Goal: Information Seeking & Learning: Learn about a topic

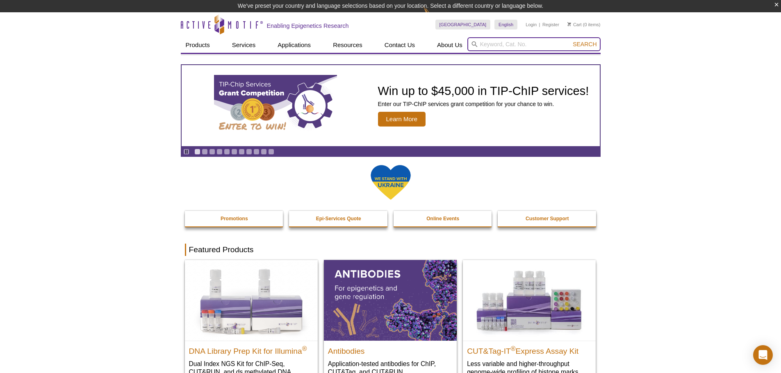
click at [532, 43] on input "search" at bounding box center [533, 44] width 133 height 14
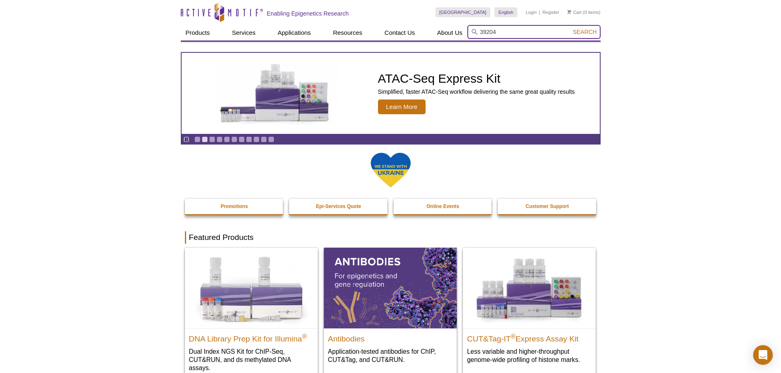
type input "39204"
click at [581, 30] on span "Search" at bounding box center [584, 32] width 24 height 7
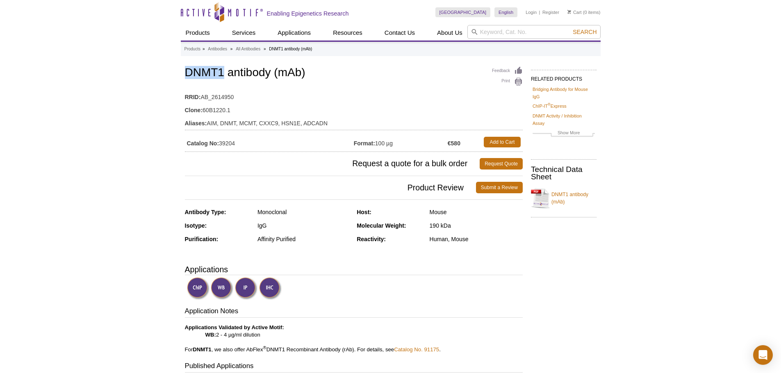
drag, startPoint x: 223, startPoint y: 69, endPoint x: 183, endPoint y: 70, distance: 39.8
copy h1 "DNMT1"
click at [227, 143] on td "Catalog No: 39204" at bounding box center [269, 142] width 169 height 15
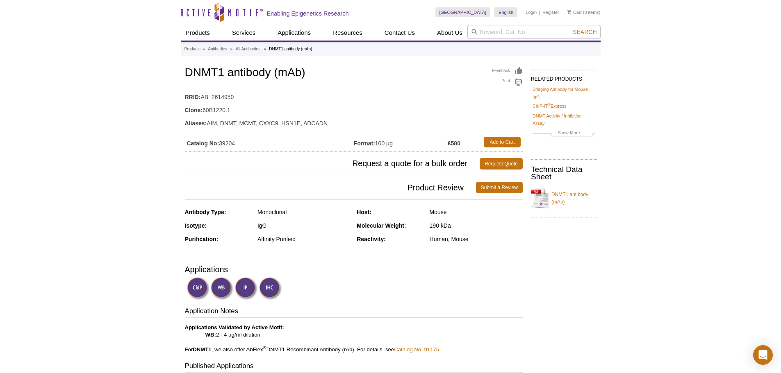
copy td "39204"
click at [281, 95] on td "RRID: AB_2614950" at bounding box center [354, 95] width 338 height 13
drag, startPoint x: 473, startPoint y: 238, endPoint x: 430, endPoint y: 241, distance: 42.7
click at [430, 241] on div "Human, Mouse" at bounding box center [475, 239] width 93 height 7
copy div "Human, Mouse"
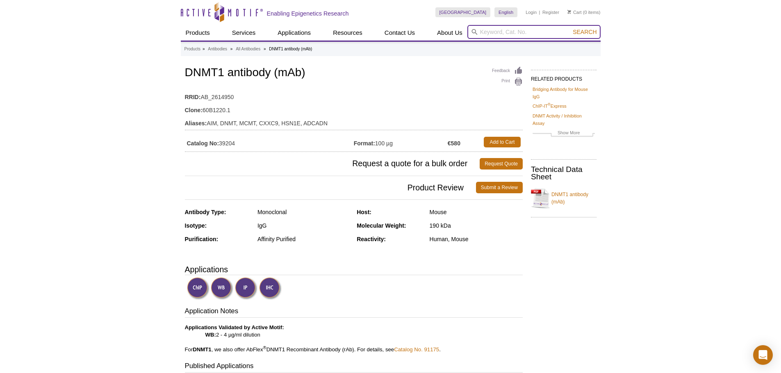
click at [539, 36] on input "search" at bounding box center [533, 32] width 133 height 14
click at [499, 45] on li "39204 – DNMT1 antibody (mAb)" at bounding box center [508, 44] width 80 height 11
type input "39204 – DNMT1 antibody (mAb)"
click at [504, 25] on input "search" at bounding box center [533, 32] width 133 height 14
click at [498, 45] on strong "39906" at bounding box center [495, 45] width 15 height 6
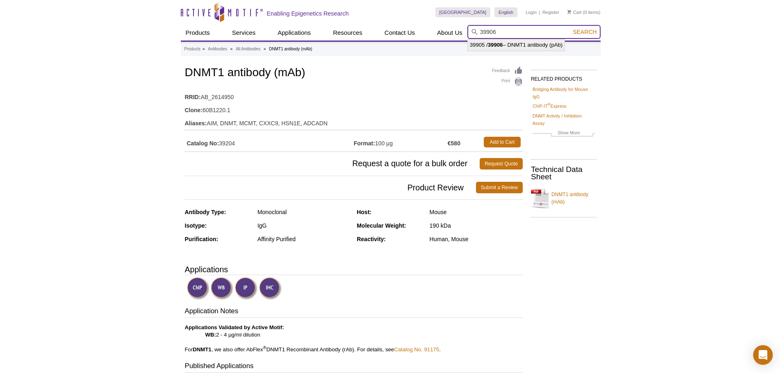
type input "39905 / 39906 – DNMT1 antibody (pAb)"
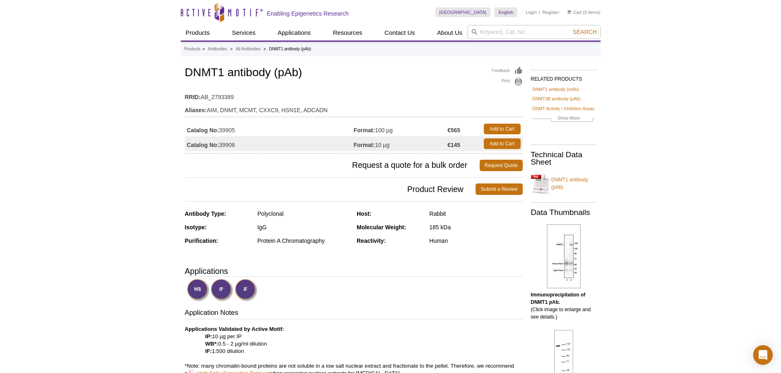
click at [443, 238] on div "Human" at bounding box center [475, 240] width 93 height 7
copy div "Human"
click at [541, 31] on input "search" at bounding box center [533, 32] width 133 height 14
click at [520, 43] on strong "39770" at bounding box center [514, 45] width 15 height 6
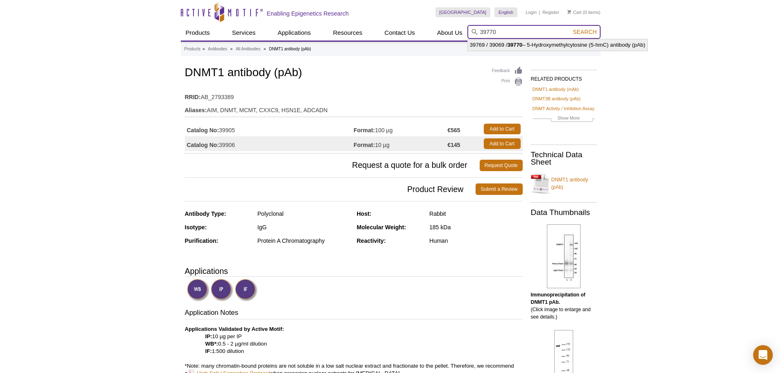
type input "39769 / 39069 / 39770 – 5-Hydroxymethylcytosine (5-hmC) antibody (pAb)"
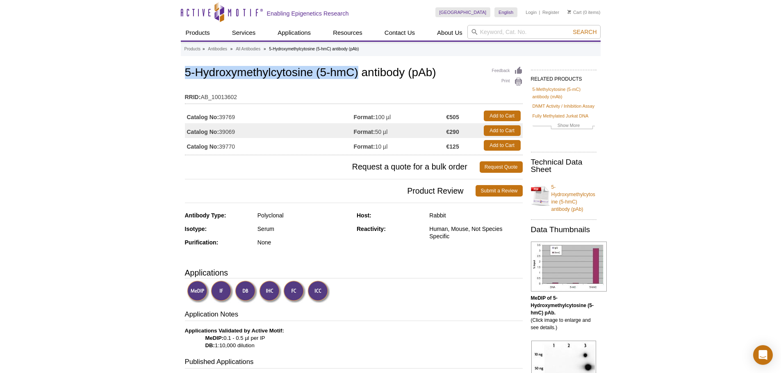
drag, startPoint x: 193, startPoint y: 70, endPoint x: 359, endPoint y: 70, distance: 165.5
click at [359, 70] on h1 "5-Hydroxymethylcytosine (5-hmC) antibody (pAb)" at bounding box center [354, 73] width 338 height 14
copy h1 "5-Hydroxymethylcytosine (5-hmC)"
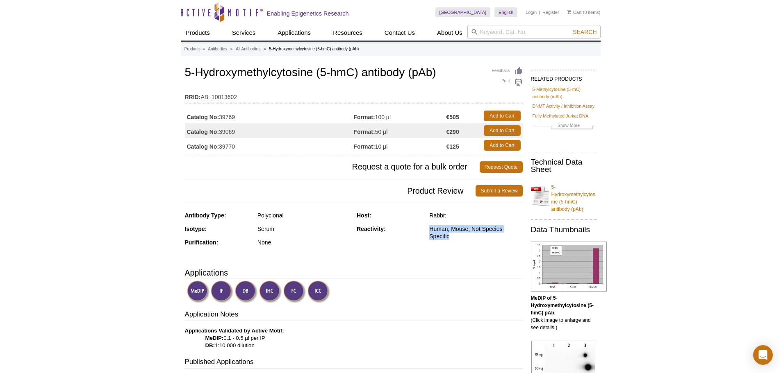
drag, startPoint x: 451, startPoint y: 237, endPoint x: 430, endPoint y: 231, distance: 21.9
click at [430, 231] on div "Human, Mouse, Not Species Specific" at bounding box center [475, 232] width 93 height 15
copy div "Human, Mouse, Not Species Specific"
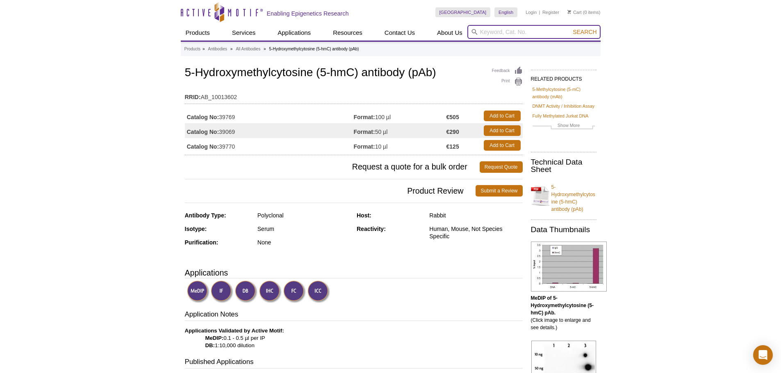
click at [506, 31] on input "search" at bounding box center [533, 32] width 133 height 14
click at [508, 45] on strong "61578" at bounding box center [514, 45] width 15 height 6
type input "61577 / 61978 / 61578 – Cas9 antibody (mAb)"
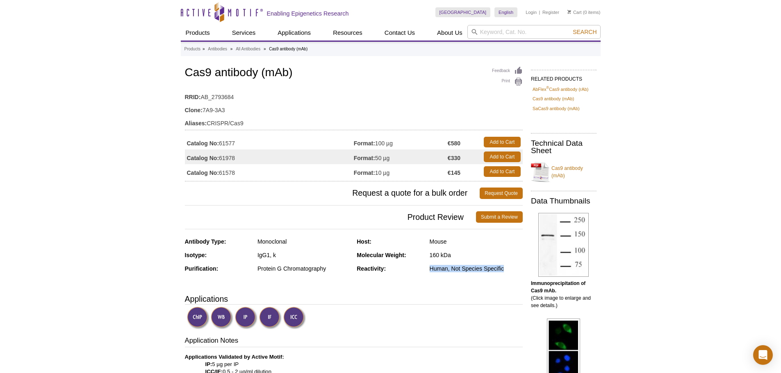
drag, startPoint x: 459, startPoint y: 268, endPoint x: 507, endPoint y: 268, distance: 48.3
click at [507, 268] on div "Human, Not Species Specific" at bounding box center [475, 268] width 93 height 7
copy div "Human, Not Species Specific"
